Goal: Navigation & Orientation: Understand site structure

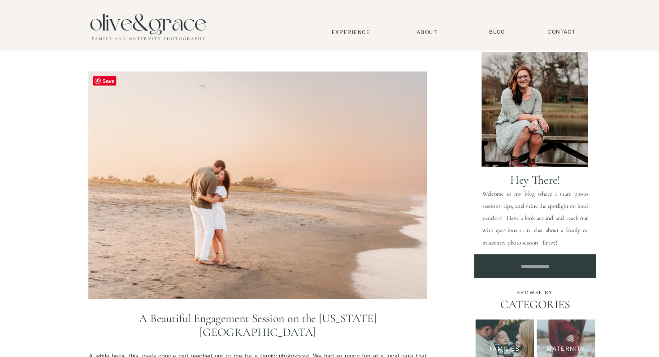
scroll to position [33, 0]
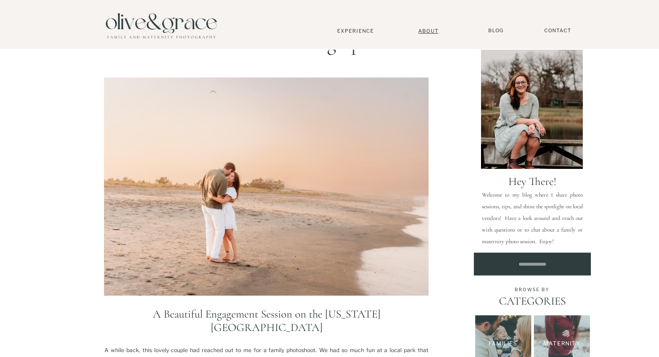
click at [434, 30] on nav "About" at bounding box center [427, 31] width 27 height 6
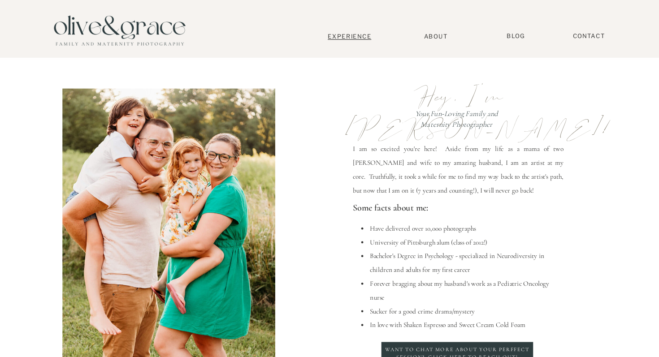
click at [358, 30] on nav "Experience" at bounding box center [355, 31] width 59 height 6
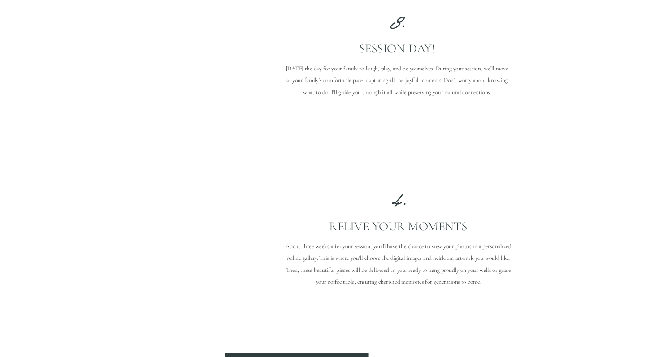
scroll to position [1076, 0]
